Goal: Ask a question

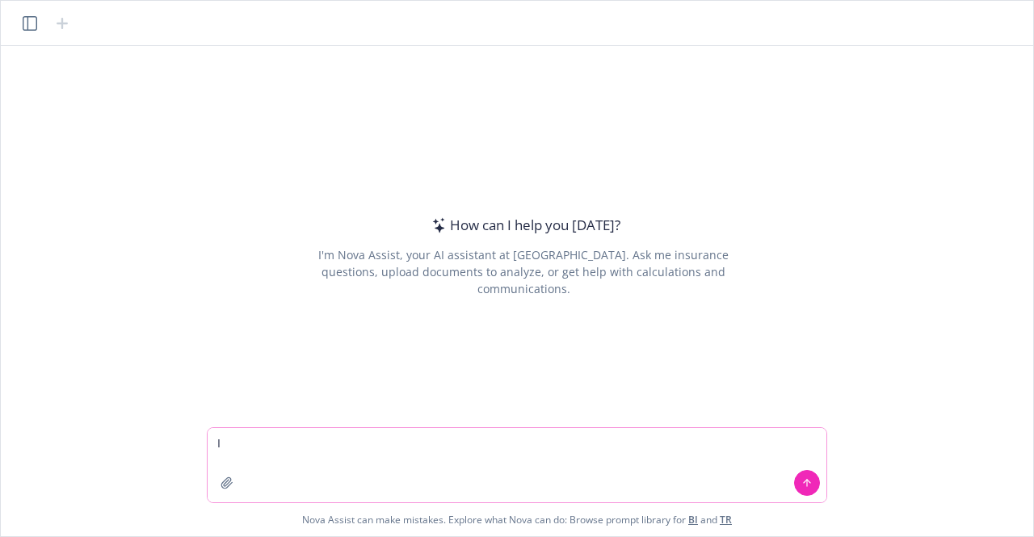
type textarea "I"
type textarea "how do I use nova to analyze a policy?"
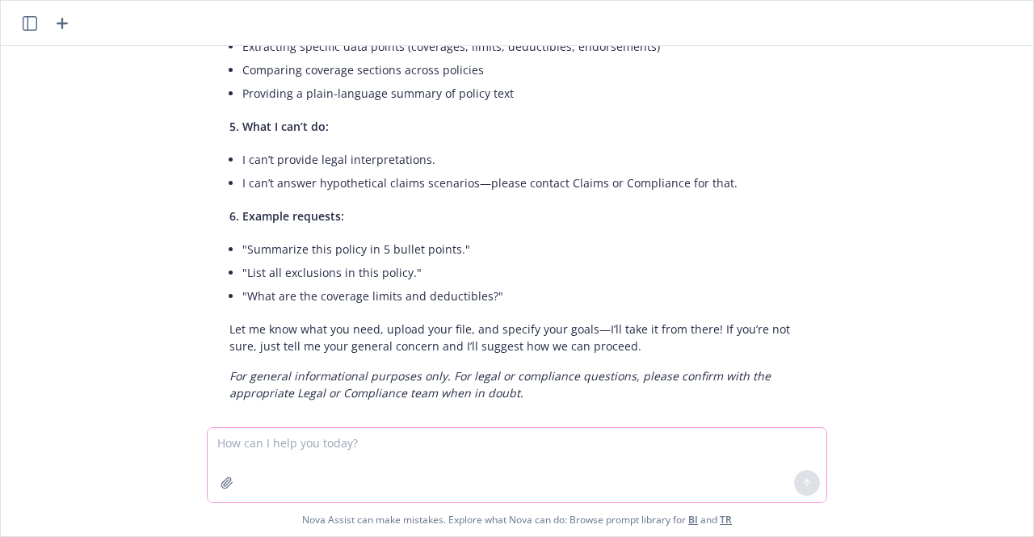
scroll to position [529, 0]
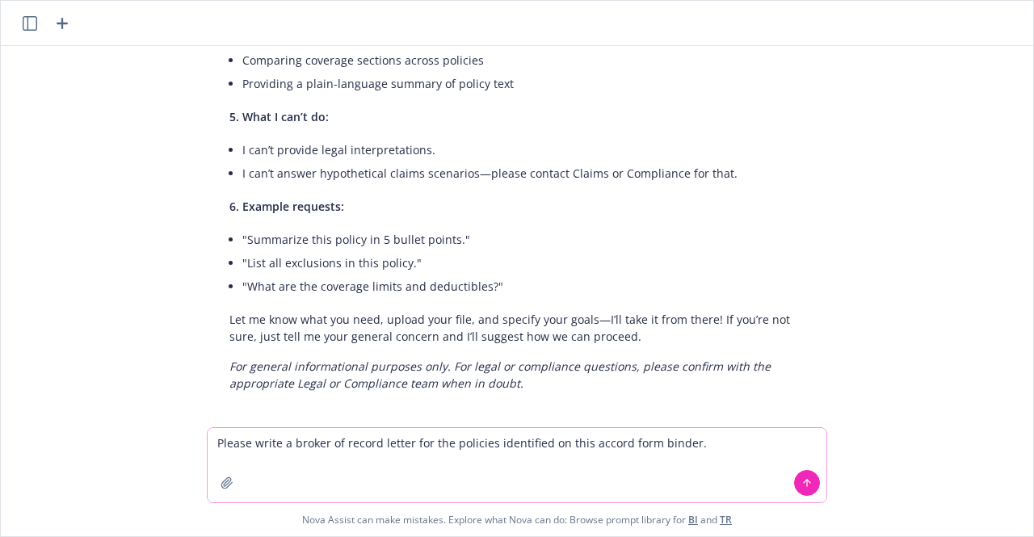
type textarea "Please write a broker of record letter for the policies identified on this acco…"
click at [229, 487] on icon "button" at bounding box center [227, 483] width 13 height 13
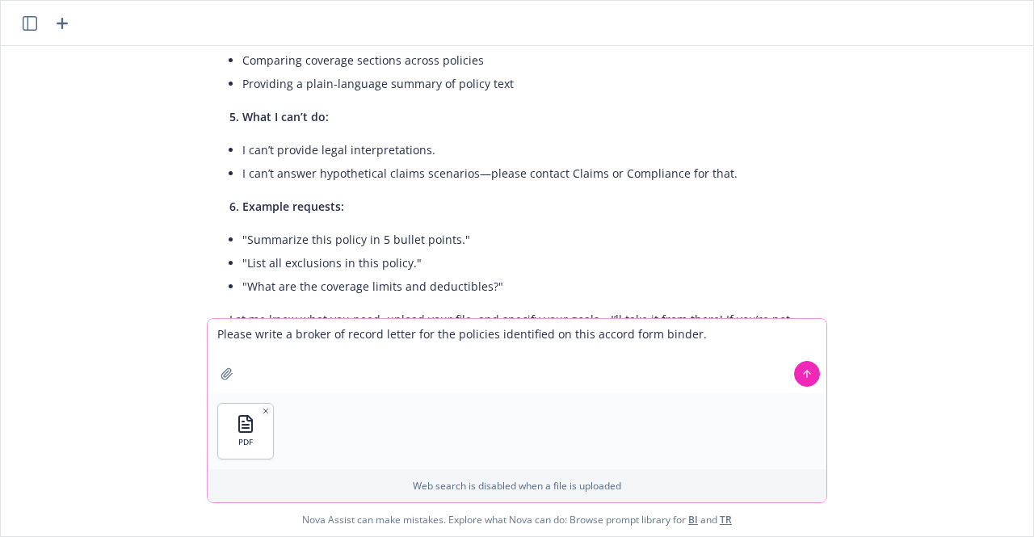
click at [815, 380] on button at bounding box center [807, 374] width 26 height 26
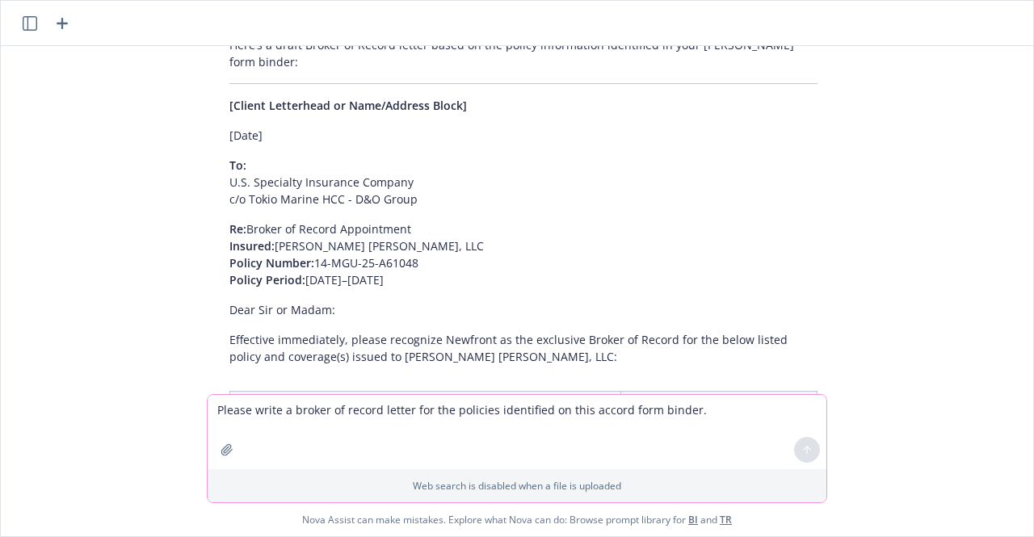
scroll to position [1026, 0]
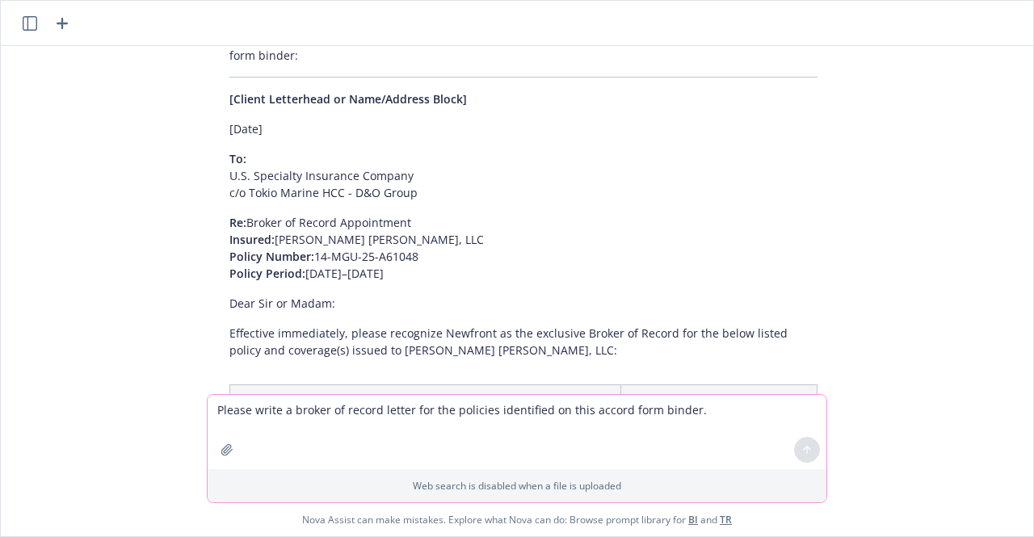
click at [299, 426] on textarea "Please write a broker of record letter for the policies identified on this acco…" at bounding box center [517, 432] width 619 height 74
type textarea "Translate the following policy for me to English."
click at [225, 455] on icon "button" at bounding box center [227, 450] width 13 height 13
click at [228, 445] on icon "button" at bounding box center [226, 449] width 11 height 11
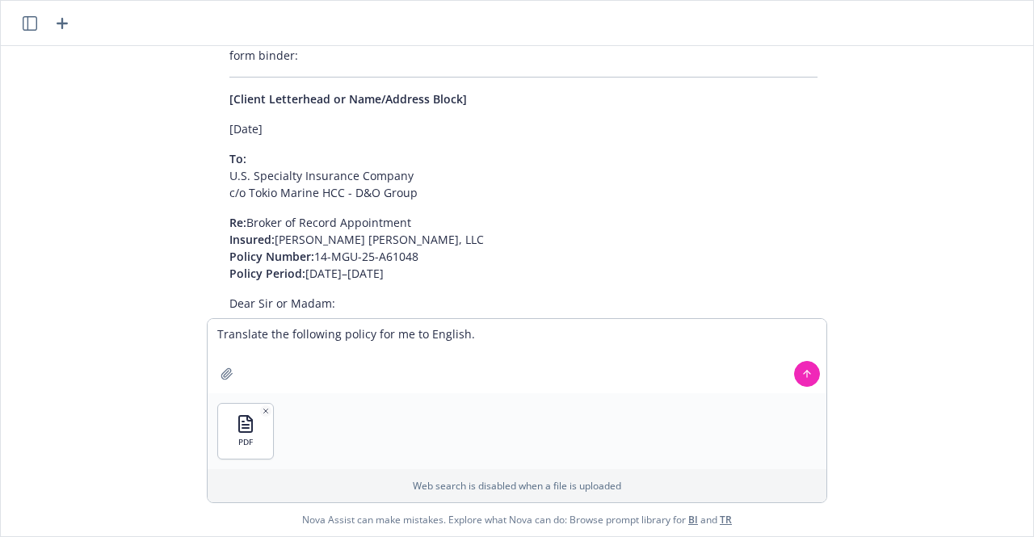
click at [806, 378] on icon at bounding box center [807, 374] width 11 height 11
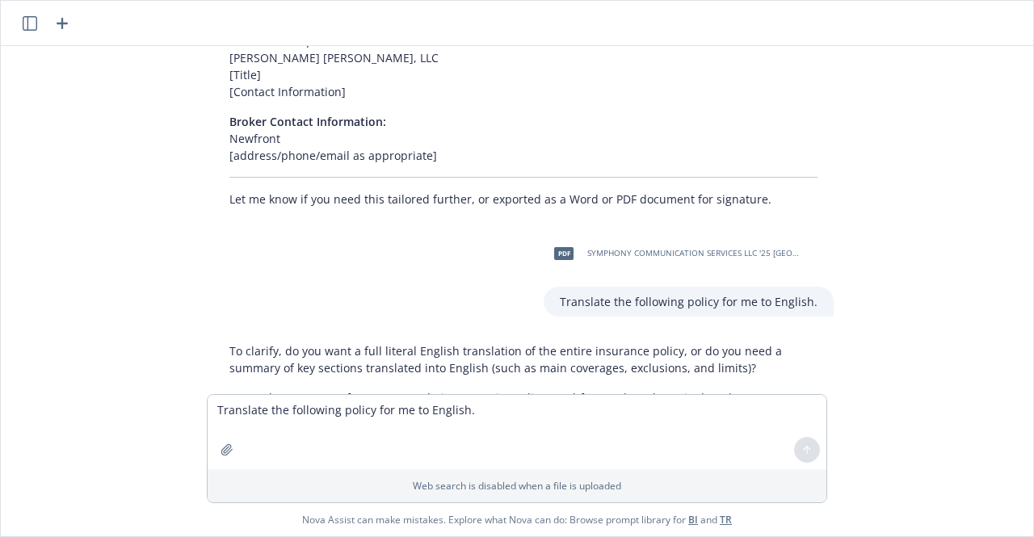
scroll to position [1746, 0]
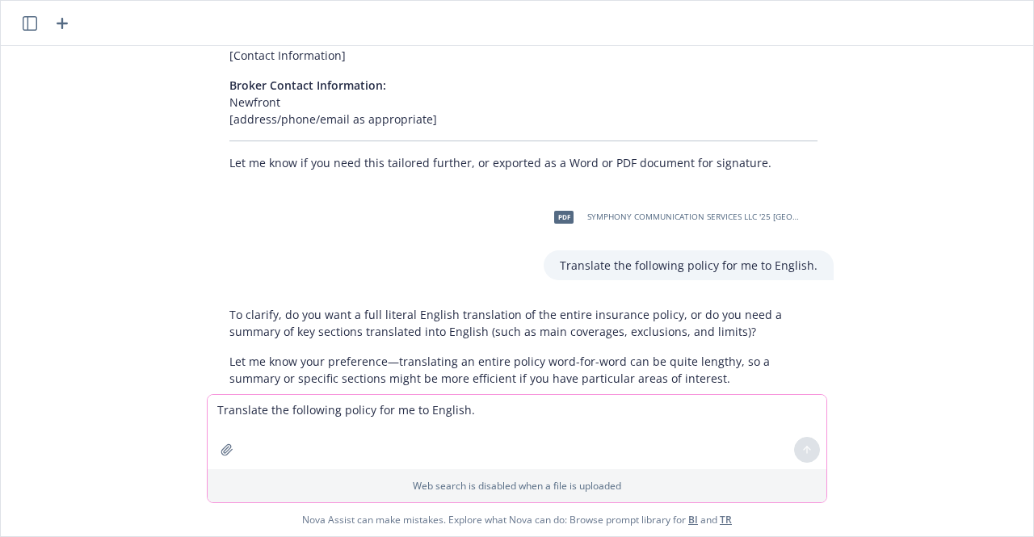
click at [558, 440] on textarea "Translate the following policy for me to English." at bounding box center [517, 432] width 619 height 74
type textarea "Anything written in another language, please translate to english."
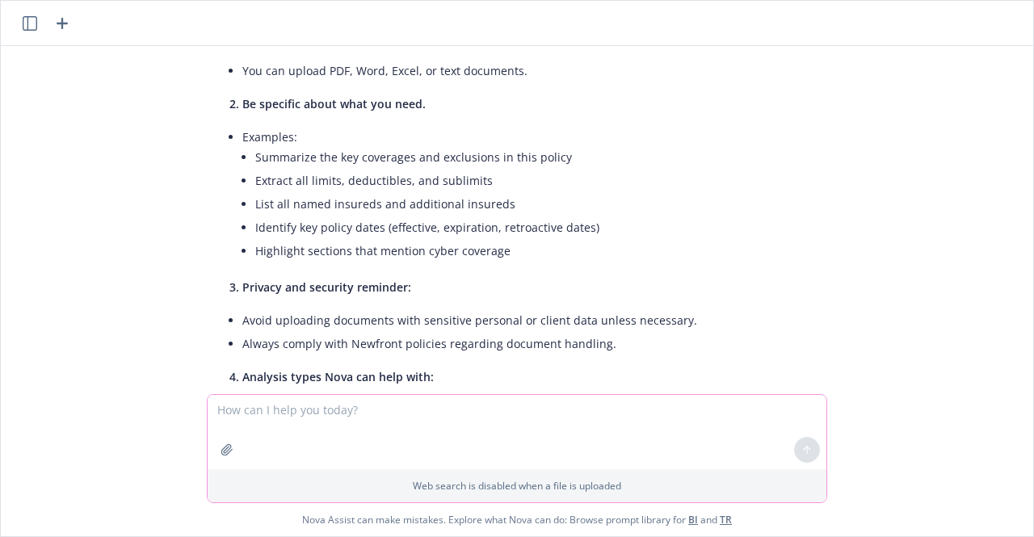
scroll to position [145, 0]
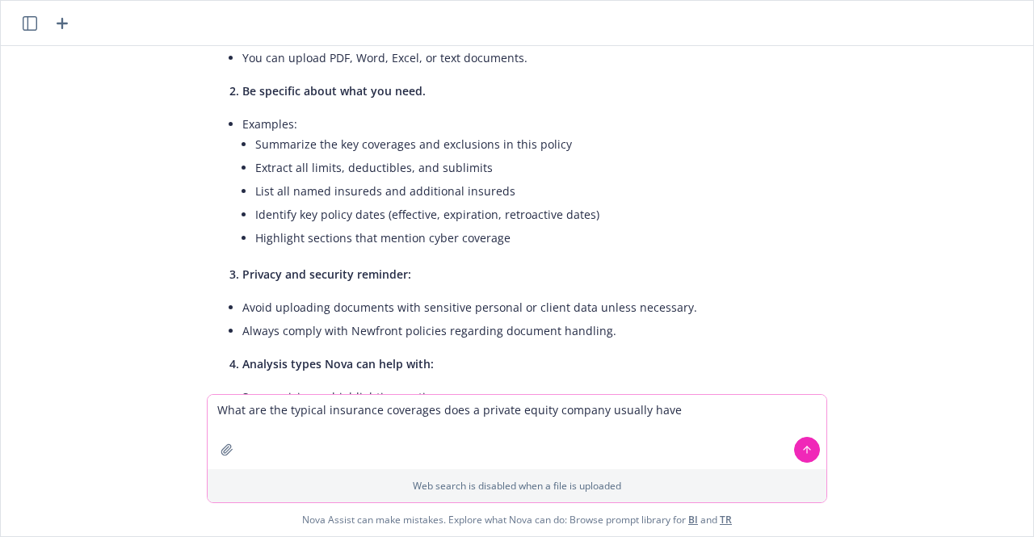
type textarea "What are the typical insurance coverages does a private equity company usually …"
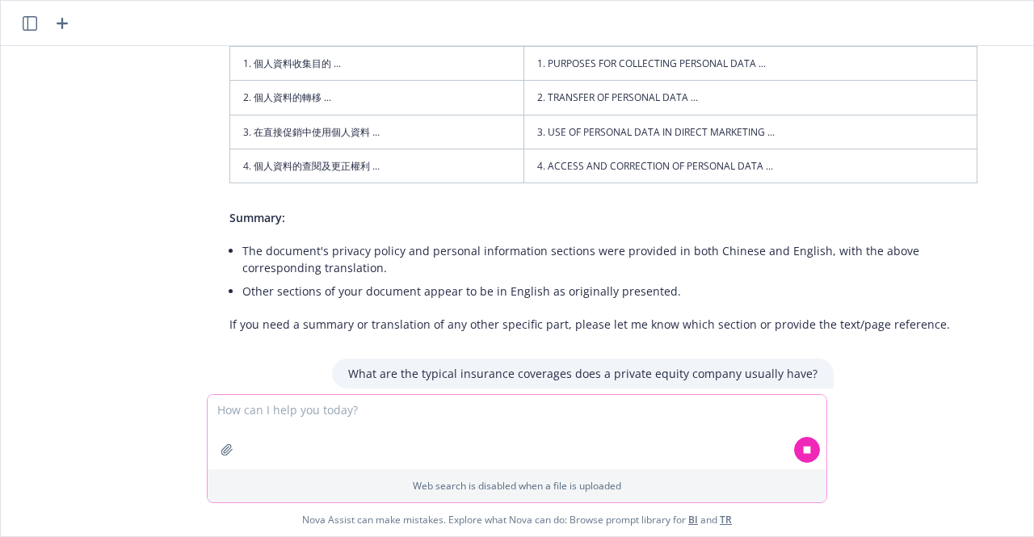
scroll to position [2313, 0]
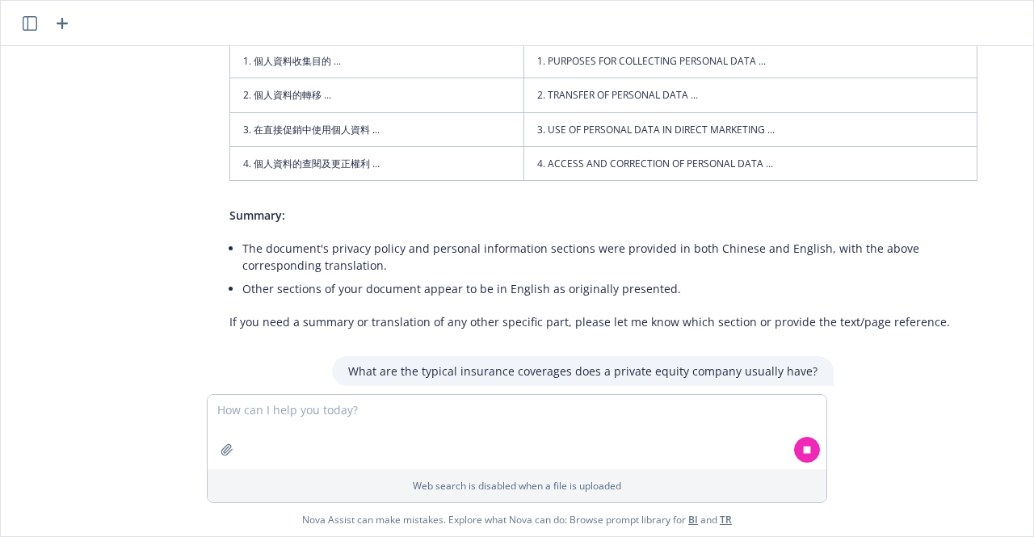
drag, startPoint x: 1021, startPoint y: 309, endPoint x: 474, endPoint y: 358, distance: 549.3
click at [474, 412] on p "A private equity company typically carries a suite of specialized insurance cov…" at bounding box center [524, 429] width 588 height 34
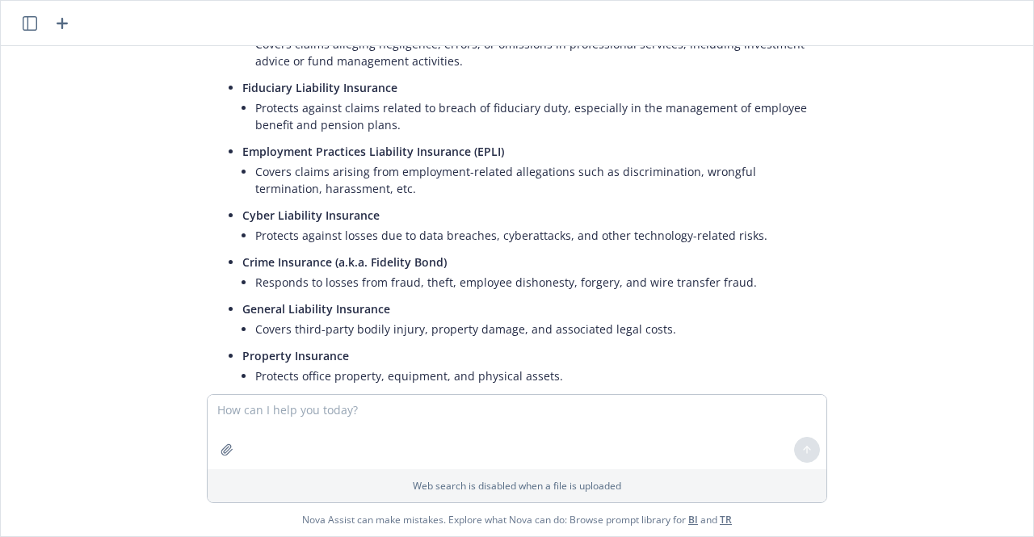
scroll to position [3238, 0]
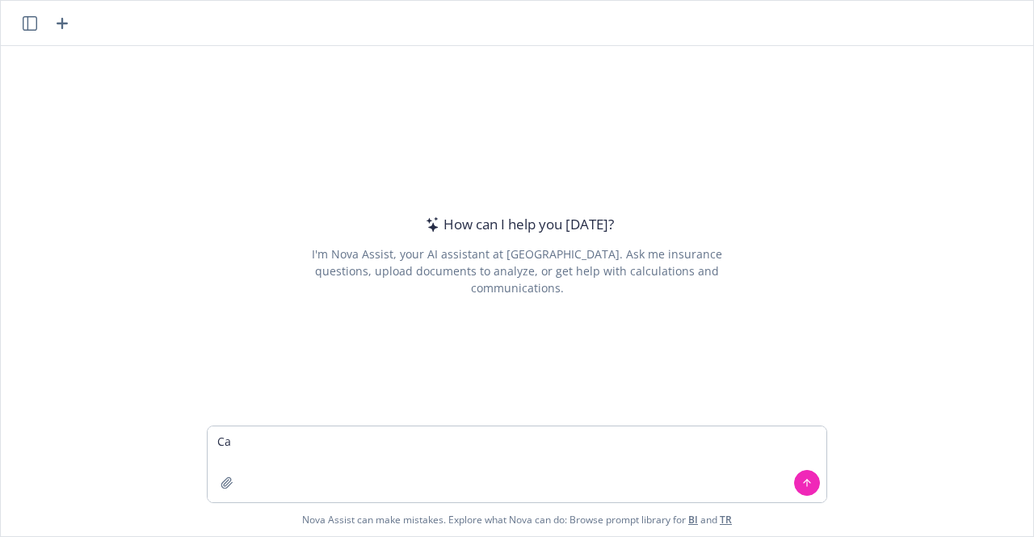
type textarea "C"
type textarea "I"
type textarea "What National Security & Defense companies are clients of Newfront?"
